Goal: Task Accomplishment & Management: Manage account settings

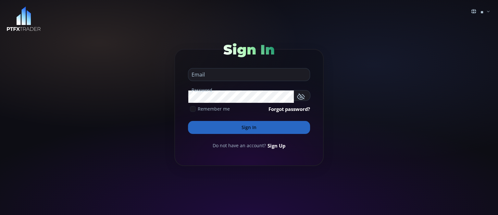
click at [219, 73] on input "email" at bounding box center [247, 74] width 118 height 12
click at [223, 76] on input "email" at bounding box center [247, 74] width 118 height 12
type input "**********"
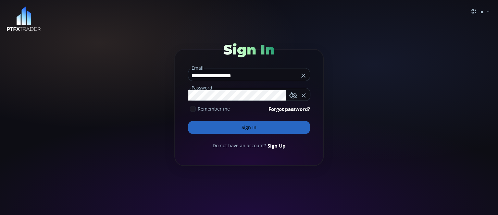
click at [265, 125] on button "Sign In" at bounding box center [249, 127] width 122 height 13
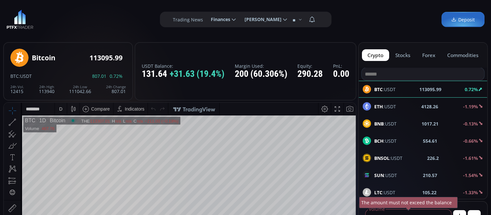
click at [337, 74] on font "0.00" at bounding box center [341, 73] width 16 height 11
click at [349, 75] on div "USDT Balance: 131.64 +31.63 (19.4%) Margin Used: 200 (60.306%) Equity: 290.28 P…" at bounding box center [246, 71] width 222 height 58
